Goal: Task Accomplishment & Management: Manage account settings

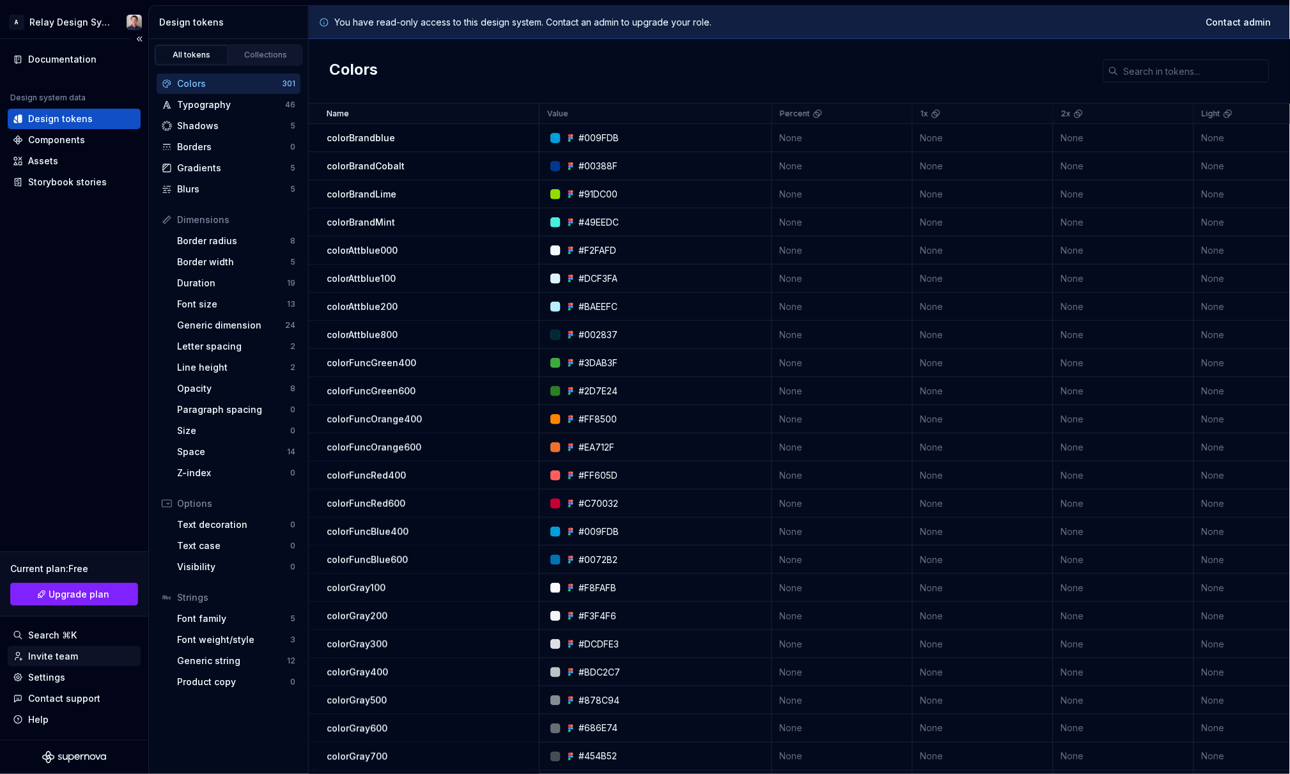
click at [74, 655] on div "Invite team" at bounding box center [53, 656] width 50 height 13
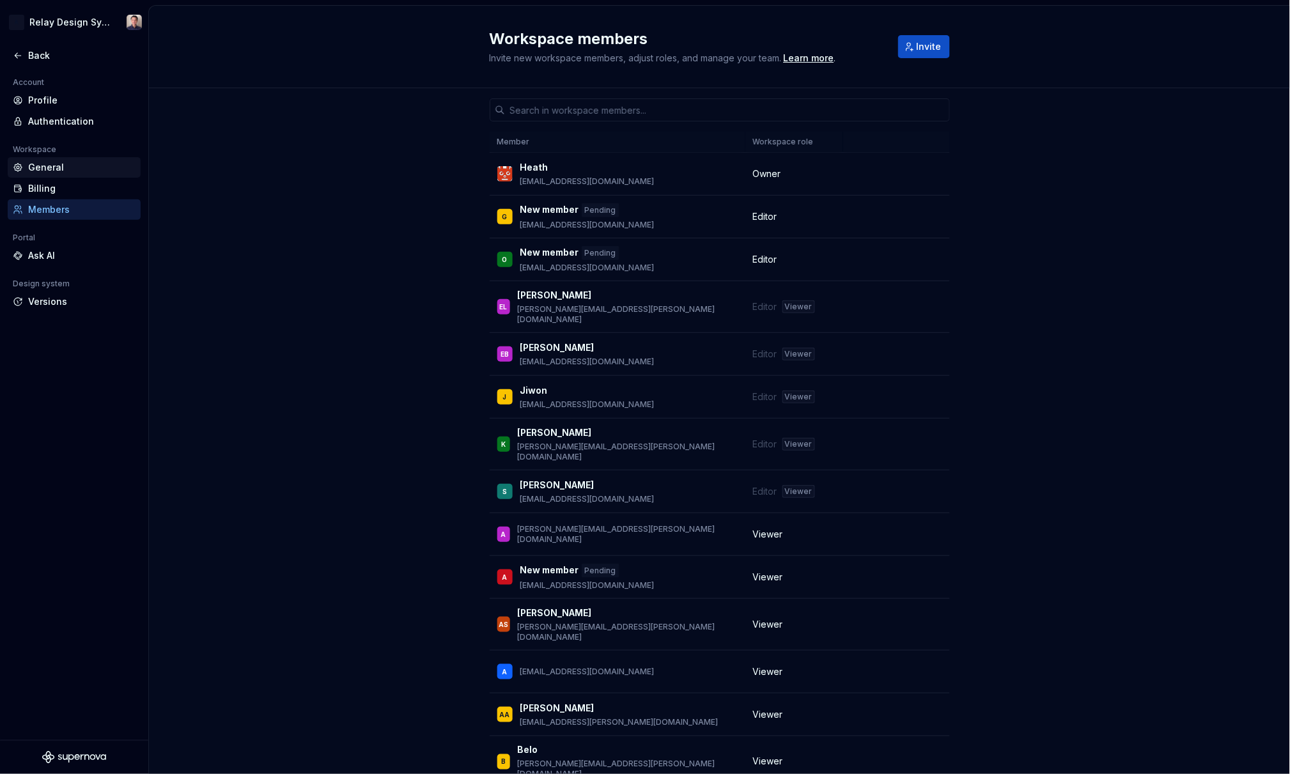
click at [56, 167] on div "General" at bounding box center [81, 167] width 107 height 13
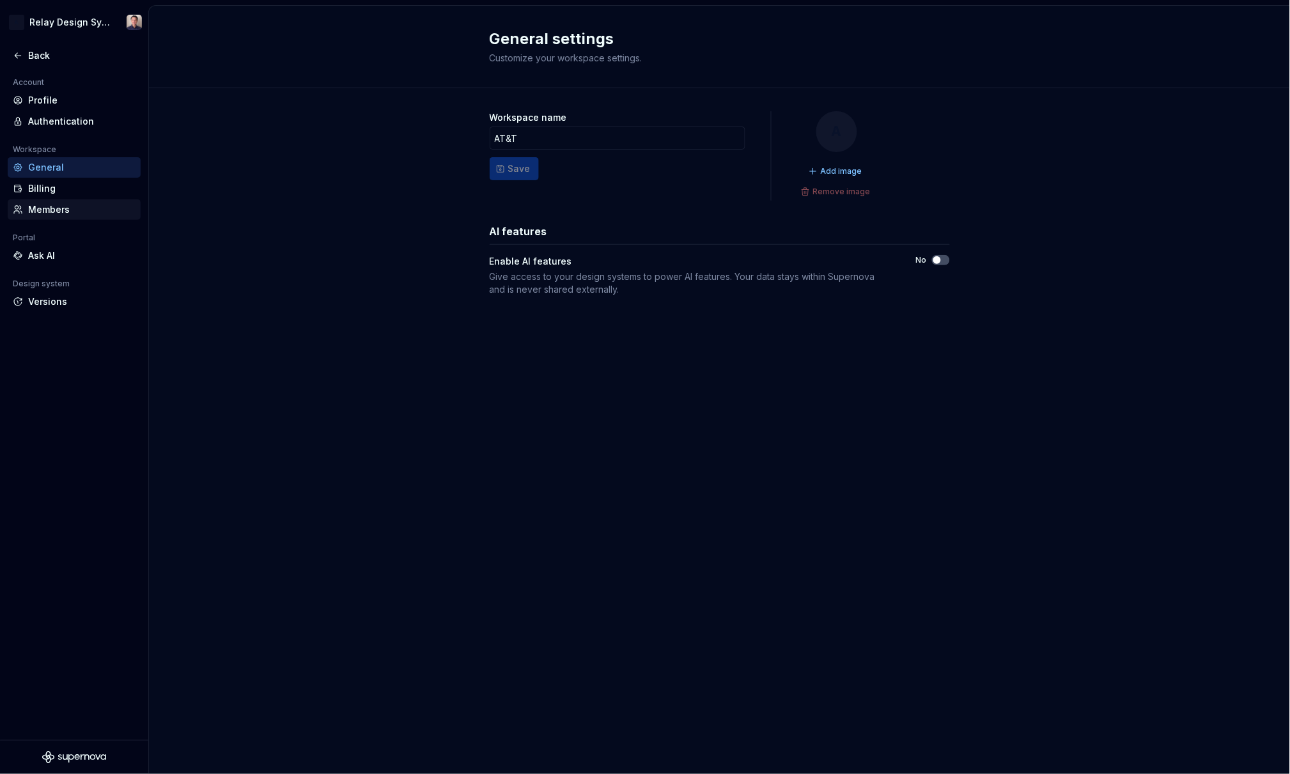
click at [52, 208] on div "Members" at bounding box center [81, 209] width 107 height 13
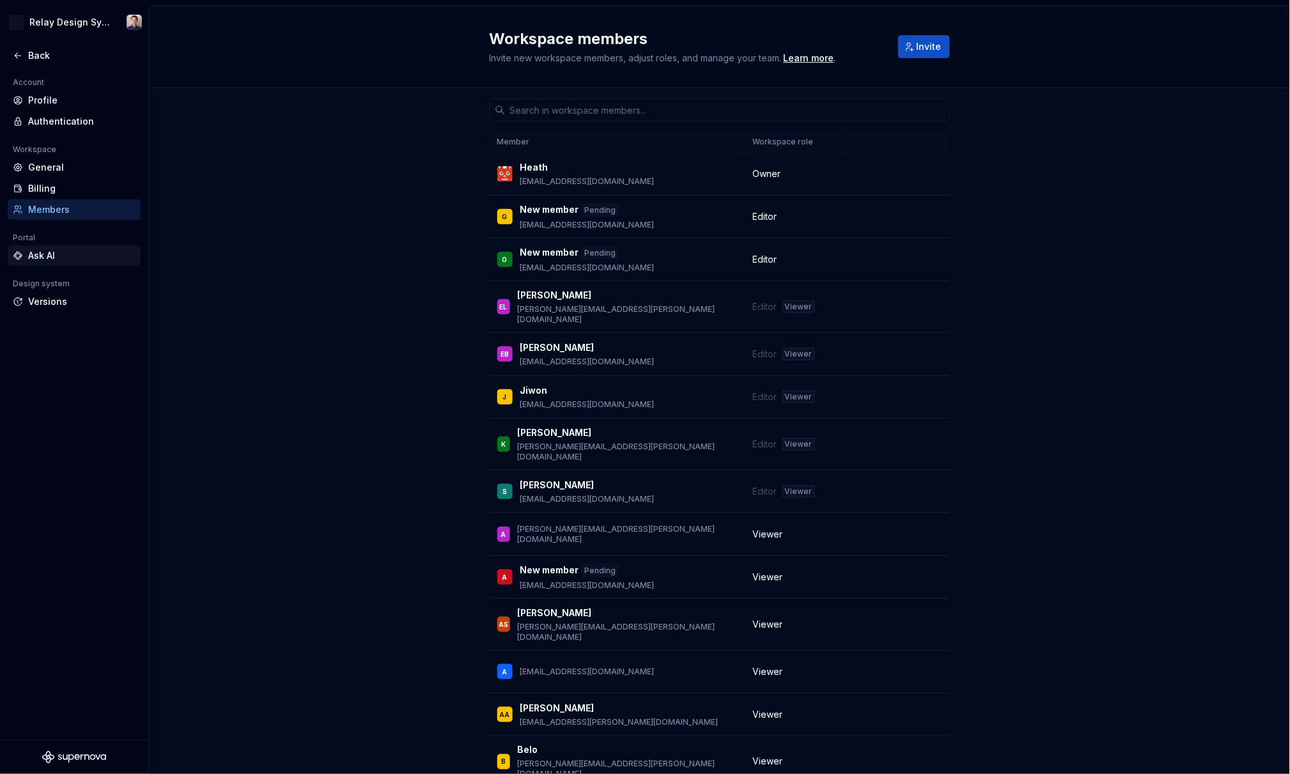
click at [82, 249] on div "Ask AI" at bounding box center [81, 255] width 107 height 13
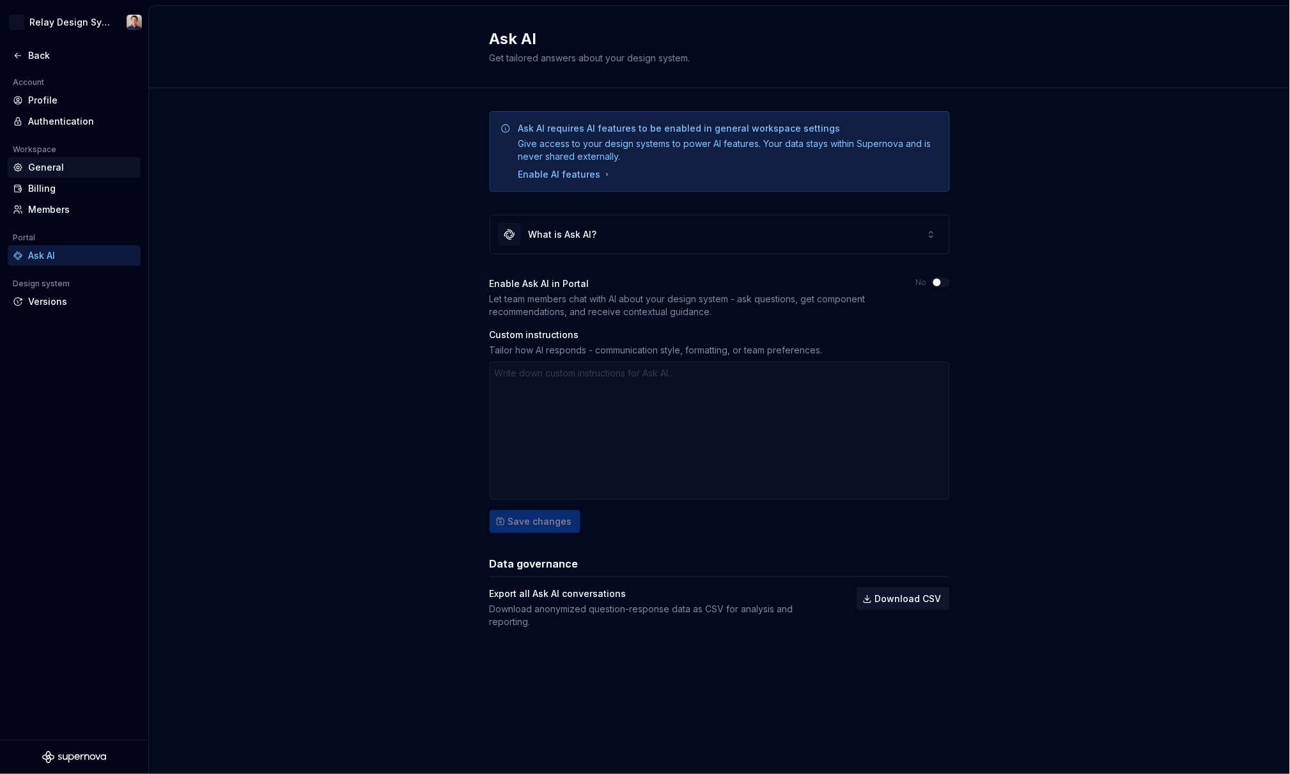
click at [49, 170] on div "General" at bounding box center [81, 167] width 107 height 13
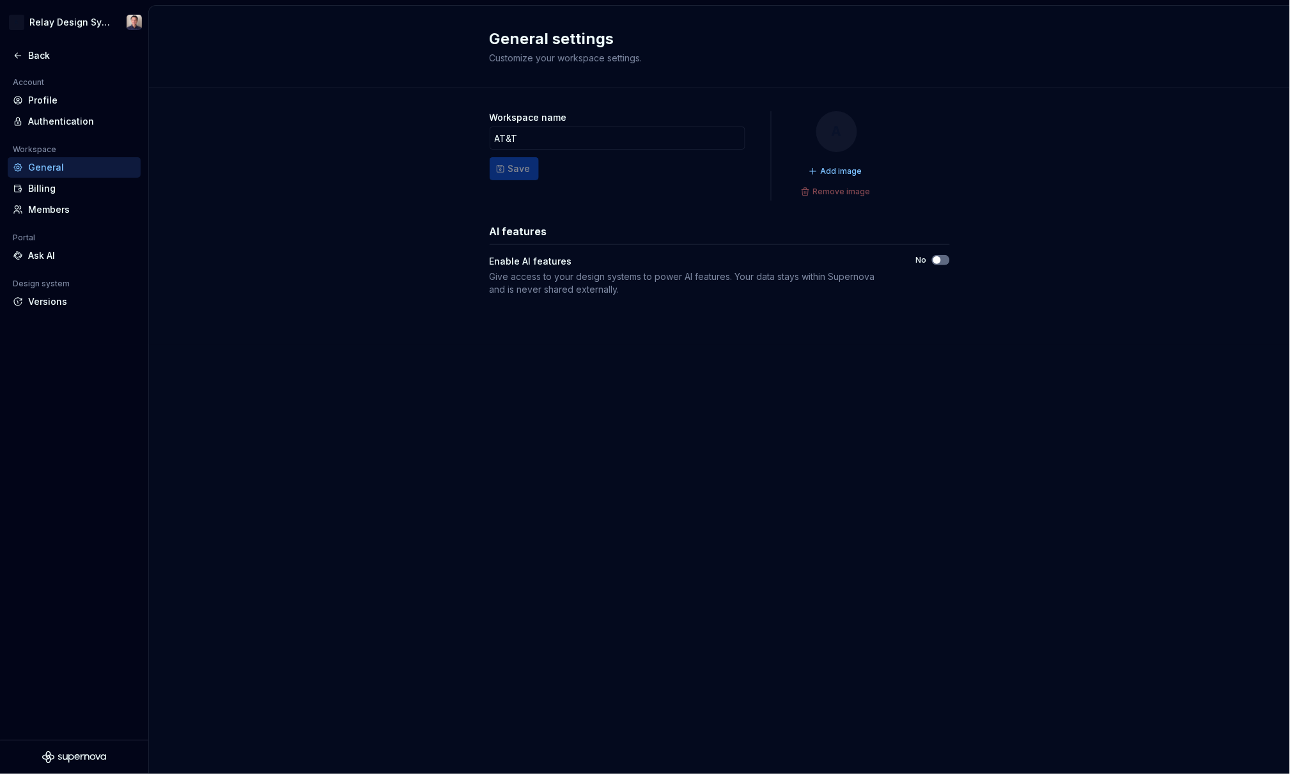
click at [944, 261] on button "No" at bounding box center [941, 260] width 18 height 10
click at [40, 258] on div "Ask AI" at bounding box center [81, 255] width 107 height 13
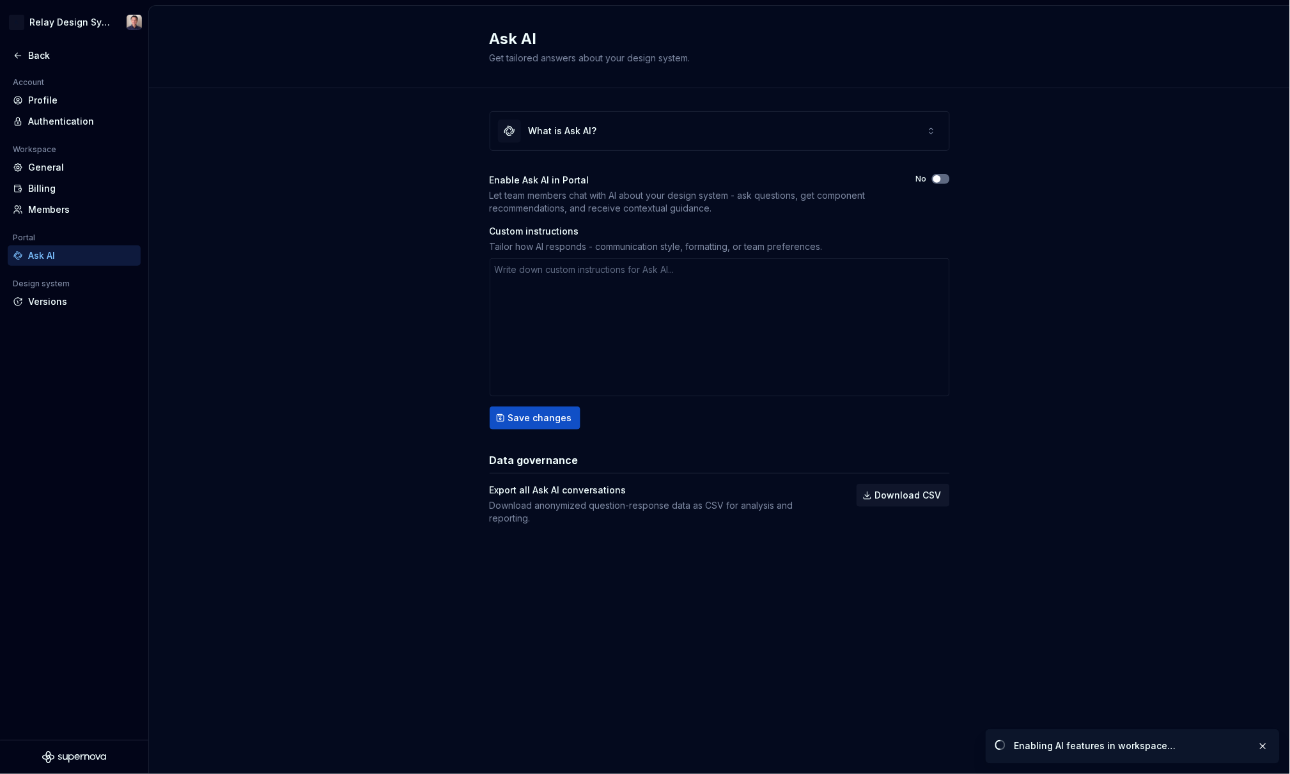
click at [941, 180] on icon "button" at bounding box center [937, 179] width 10 height 8
click at [683, 299] on textarea at bounding box center [720, 327] width 460 height 138
type textarea "*"
click at [53, 189] on div "Billing" at bounding box center [81, 188] width 107 height 13
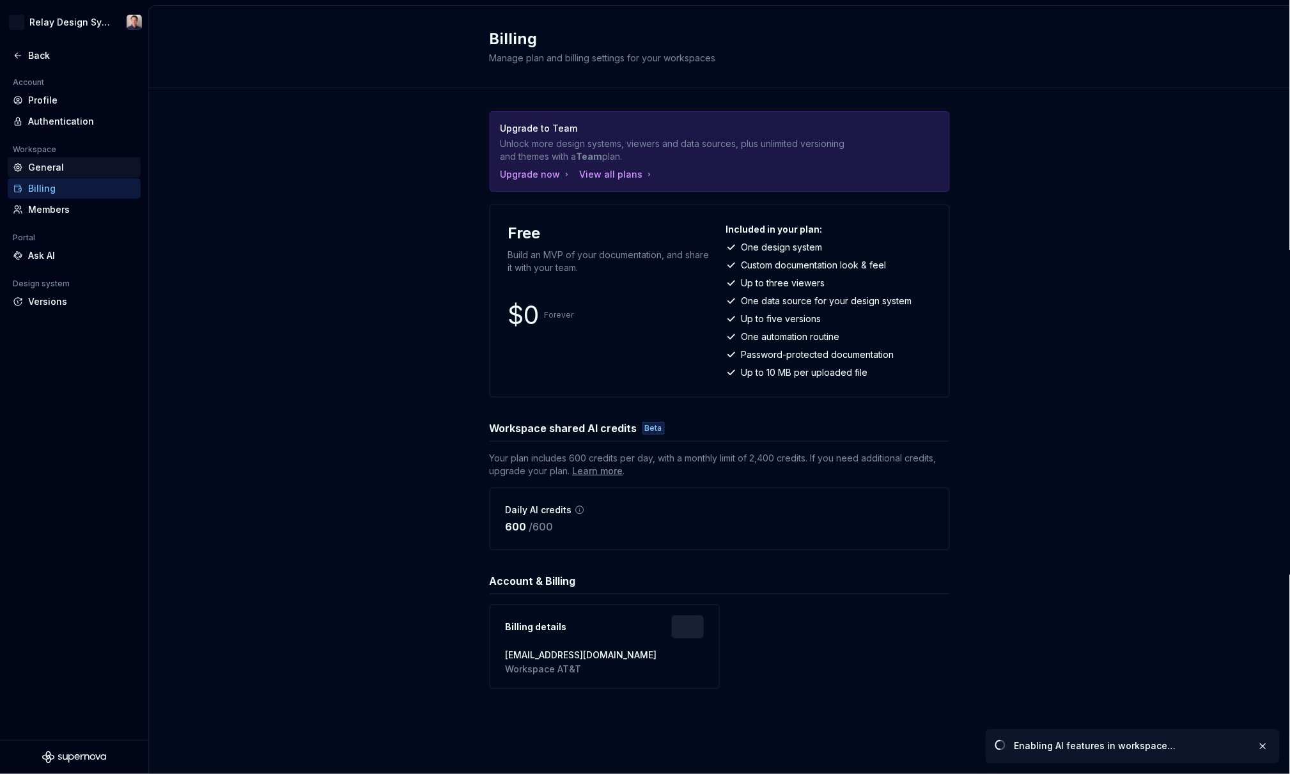
click at [54, 161] on div "General" at bounding box center [81, 167] width 107 height 13
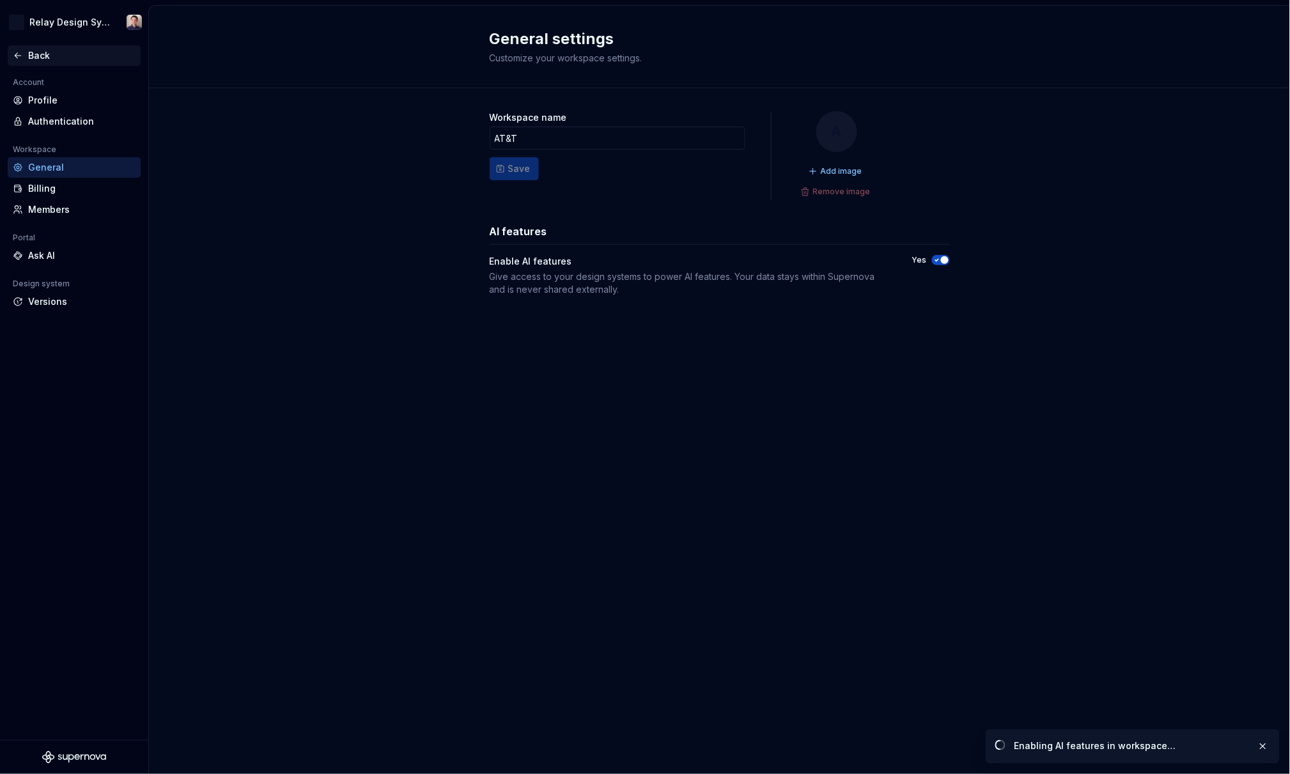
click at [34, 56] on div "Back" at bounding box center [81, 55] width 107 height 13
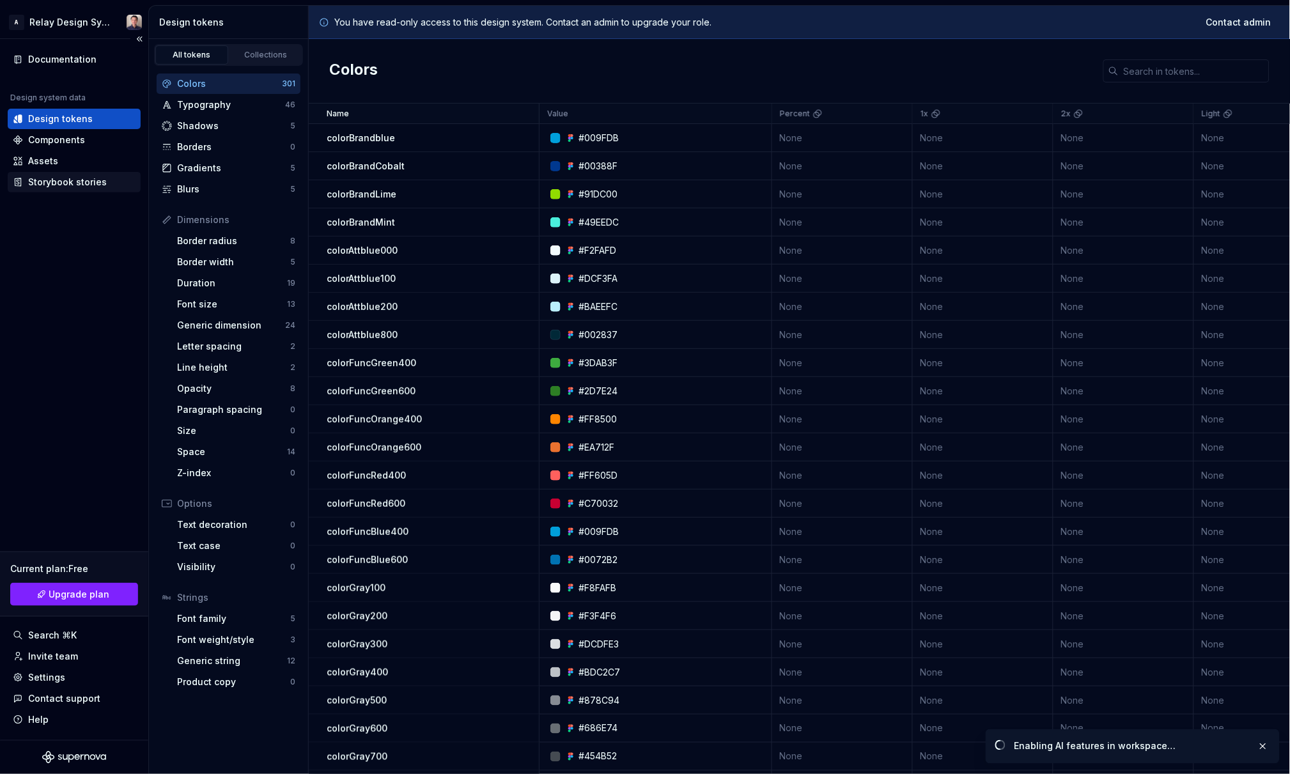
click at [86, 183] on div "Storybook stories" at bounding box center [67, 182] width 79 height 13
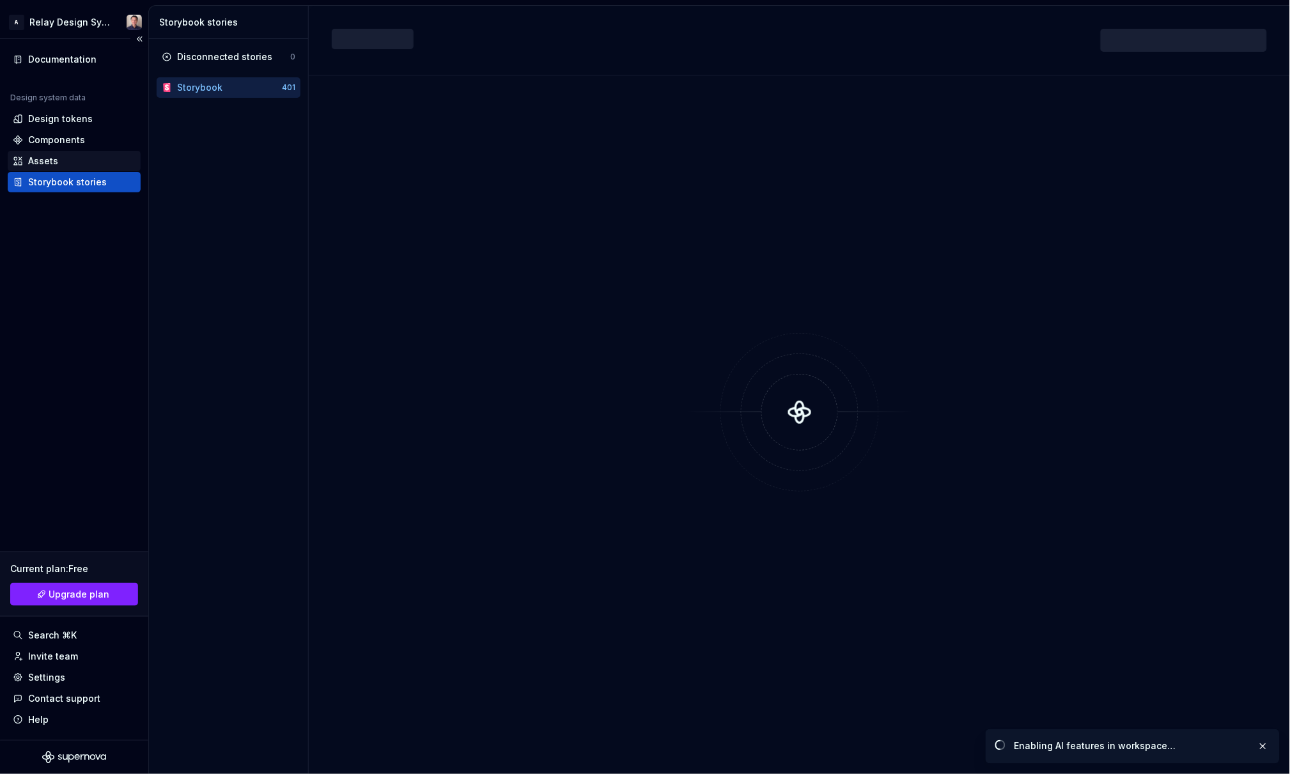
click at [54, 165] on div "Assets" at bounding box center [43, 161] width 30 height 13
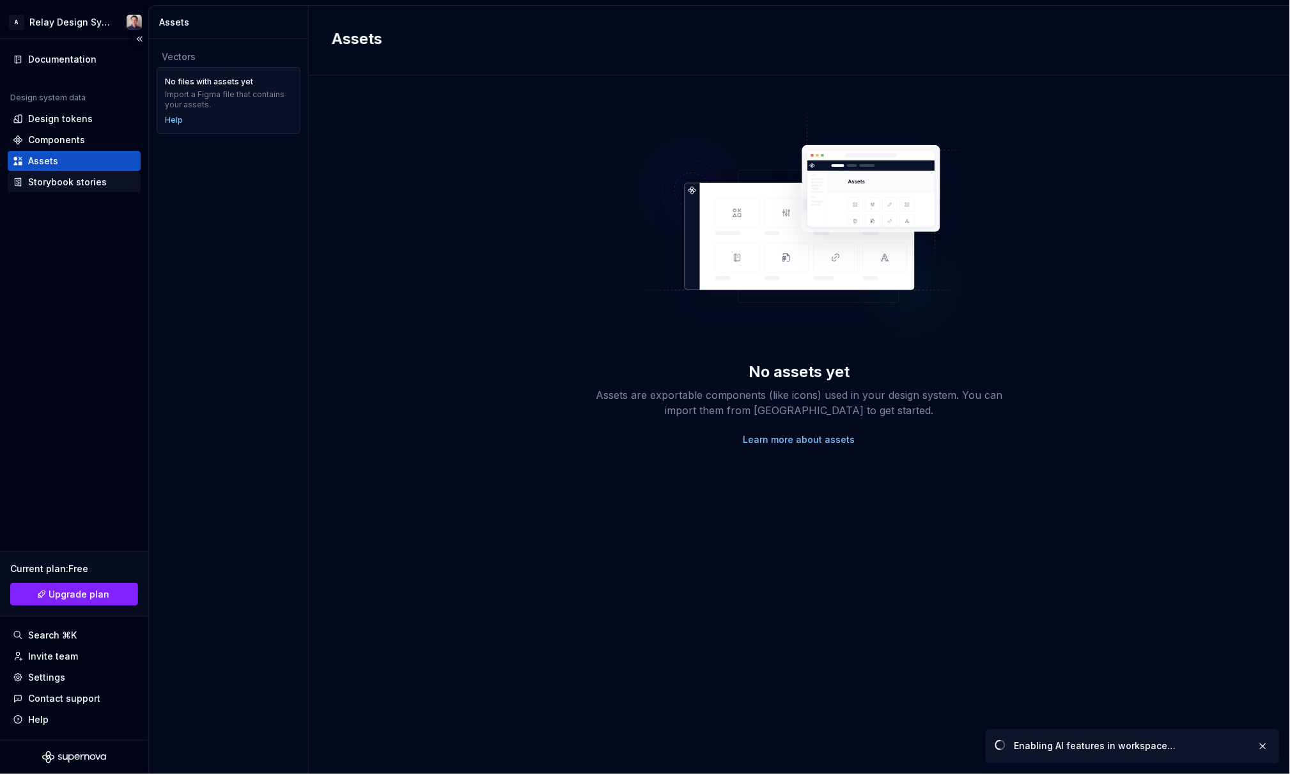
click at [57, 180] on div "Storybook stories" at bounding box center [67, 182] width 79 height 13
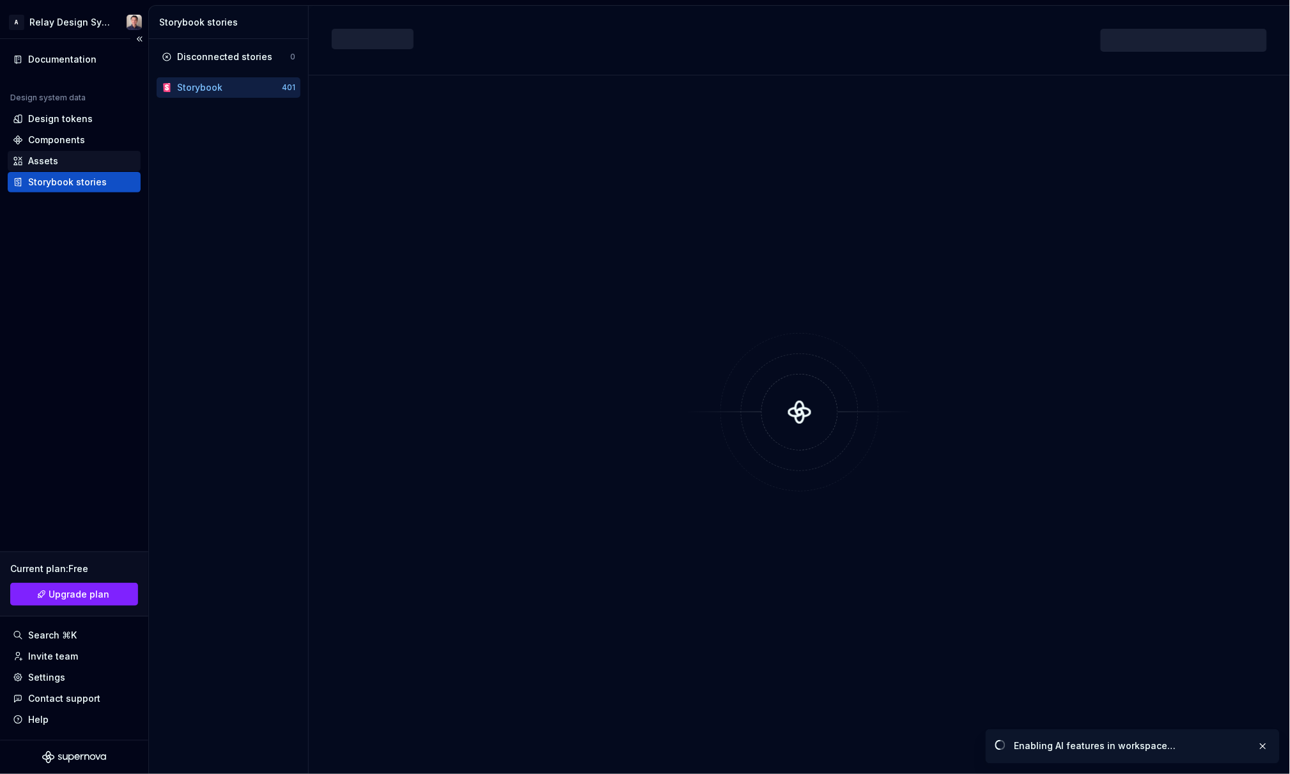
click at [52, 159] on div "Assets" at bounding box center [43, 161] width 30 height 13
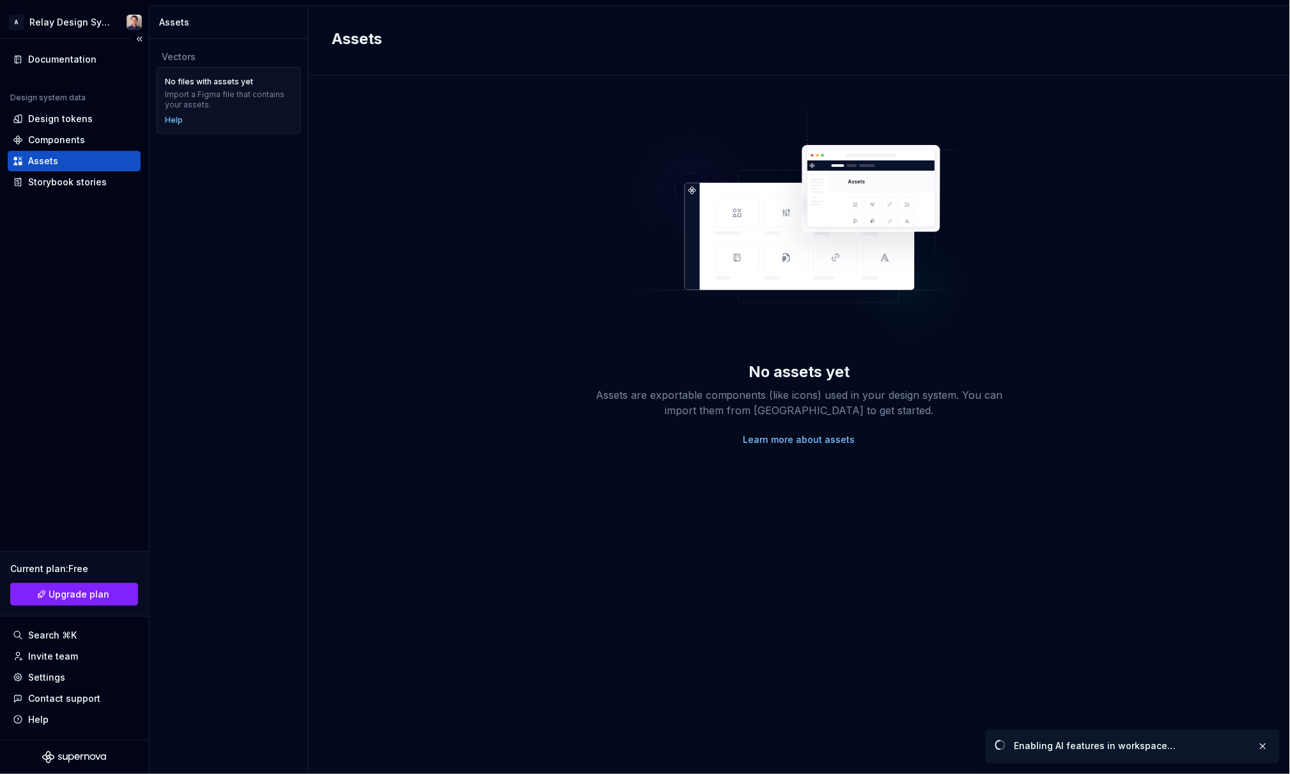
click at [52, 159] on div "Assets" at bounding box center [43, 161] width 30 height 13
click at [69, 650] on div "Invite team" at bounding box center [53, 656] width 50 height 13
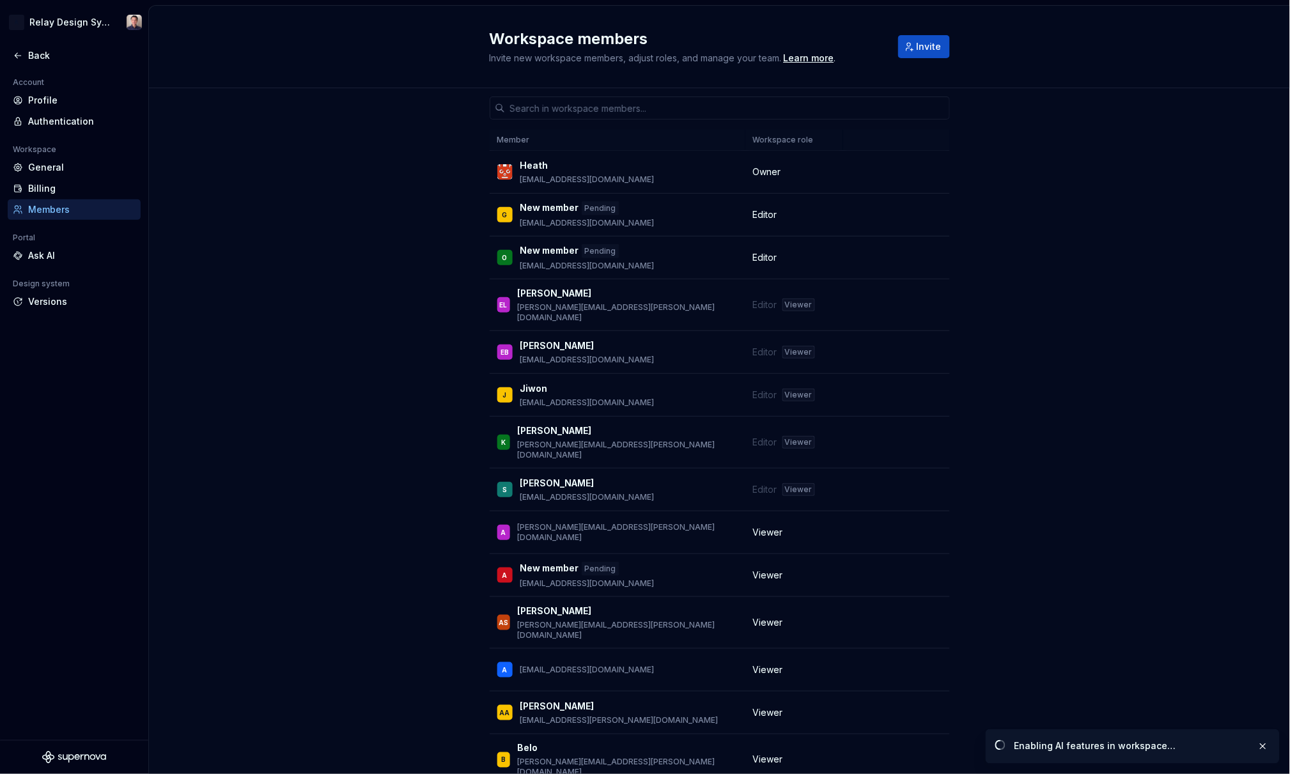
scroll to position [3, 0]
click at [73, 166] on div "General" at bounding box center [81, 167] width 107 height 13
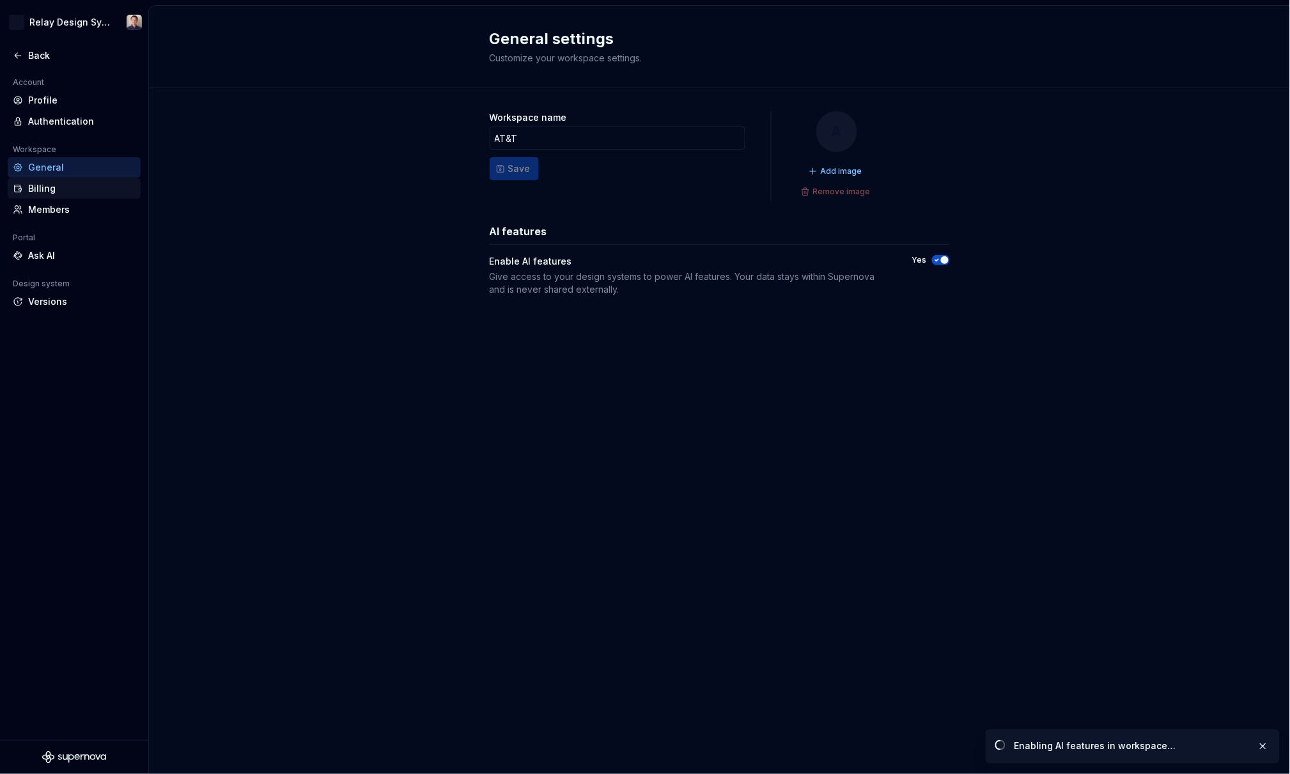
click at [57, 192] on div "Billing" at bounding box center [81, 188] width 107 height 13
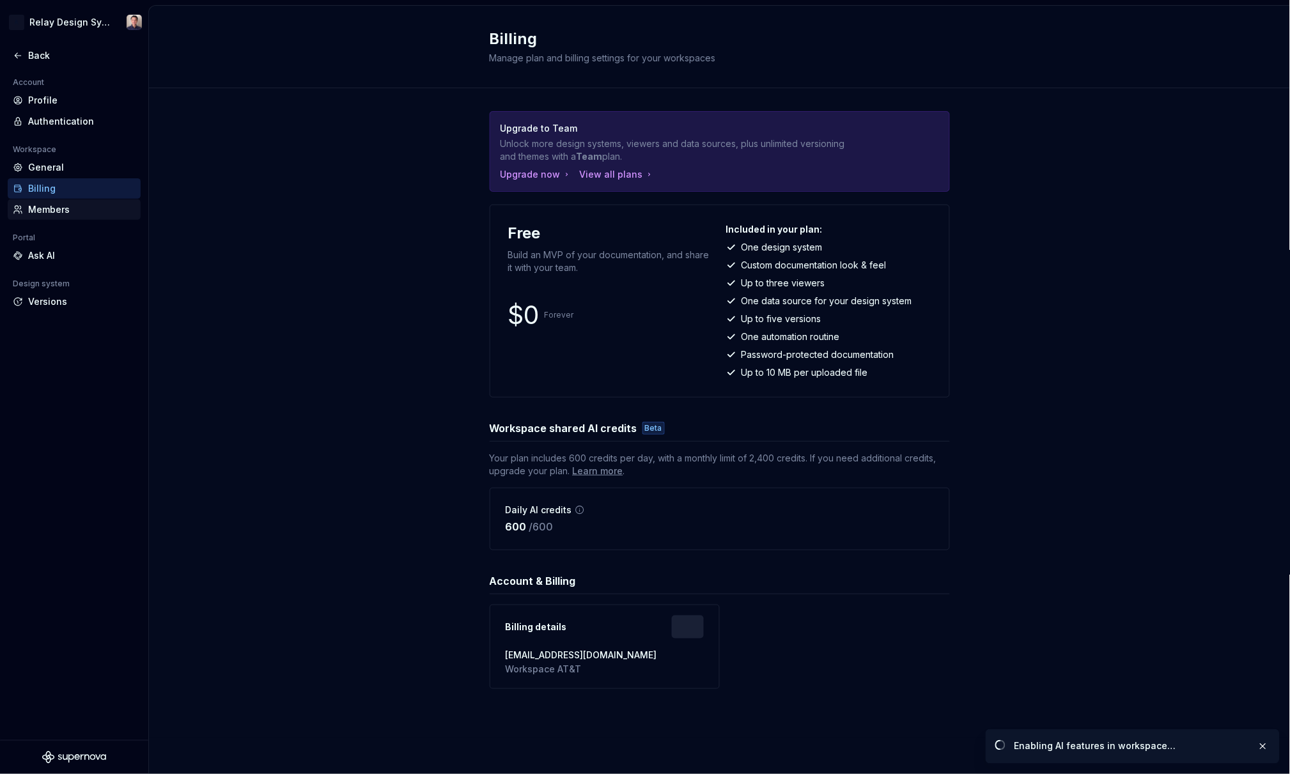
click at [77, 214] on div "Members" at bounding box center [81, 209] width 107 height 13
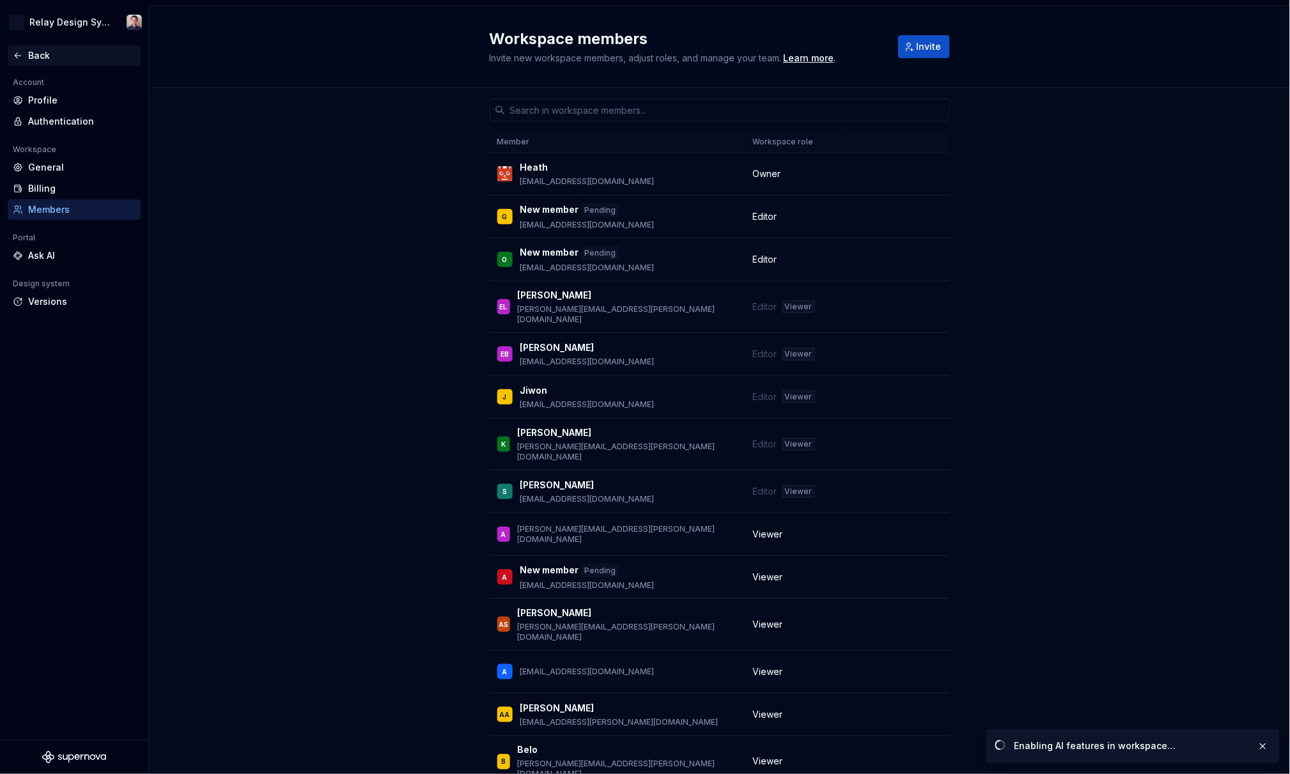
click at [36, 59] on div "Back" at bounding box center [81, 55] width 107 height 13
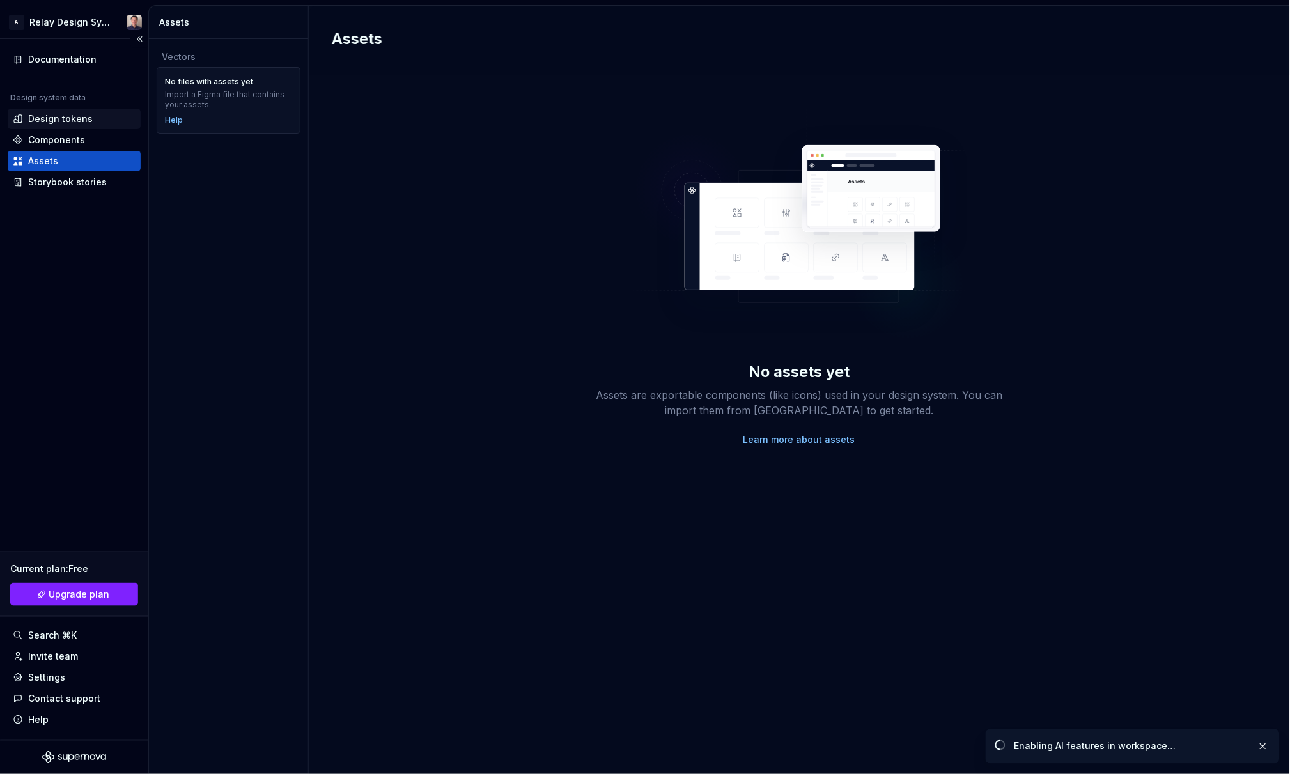
click at [65, 115] on div "Design tokens" at bounding box center [60, 119] width 65 height 13
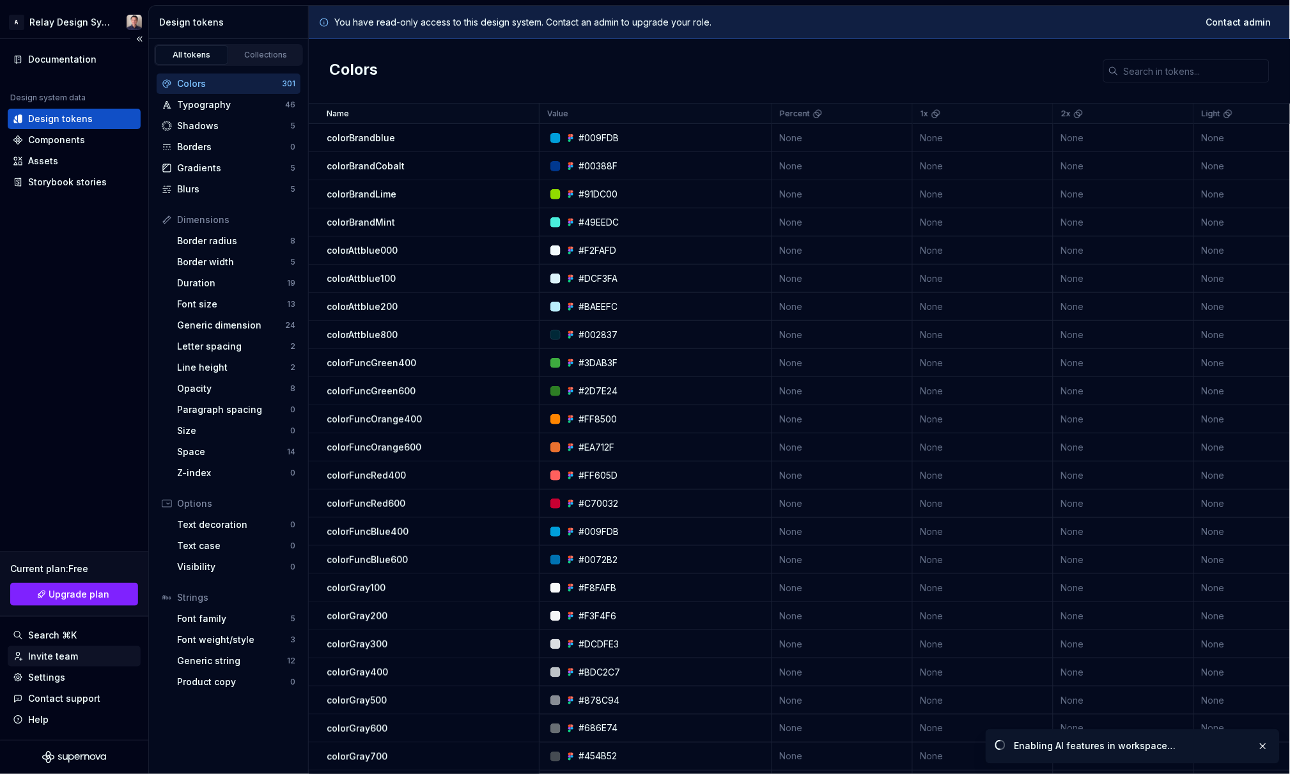
click at [48, 655] on div "Invite team" at bounding box center [53, 656] width 50 height 13
